Goal: Task Accomplishment & Management: Use online tool/utility

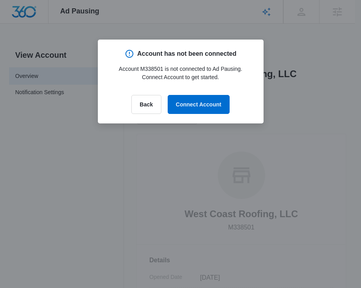
click at [156, 67] on p "Account M338501 is not connected to Ad Pausing. Connect Account to get started." at bounding box center [180, 73] width 147 height 17
click at [148, 69] on p "Account M338501 is not connected to Ad Pausing. Connect Account to get started." at bounding box center [180, 73] width 147 height 17
copy p "M338501"
